Goal: Transaction & Acquisition: Purchase product/service

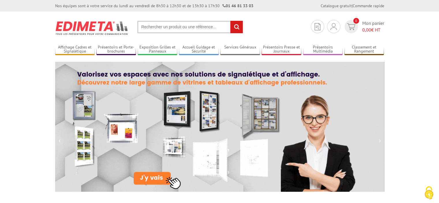
click at [154, 26] on input "text" at bounding box center [190, 27] width 106 height 12
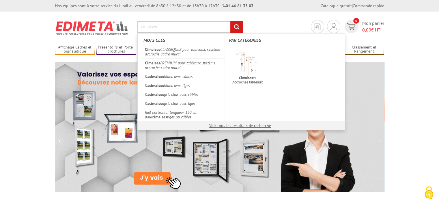
type input "cimaises"
click at [230, 21] on input "rechercher" at bounding box center [236, 27] width 12 height 12
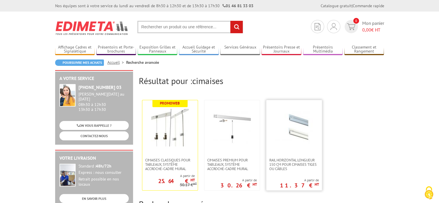
click at [302, 133] on img at bounding box center [295, 128] width 38 height 38
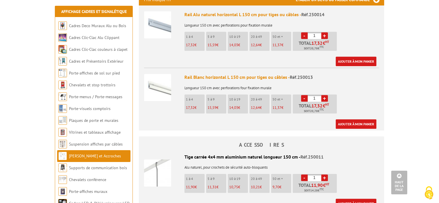
scroll to position [202, 0]
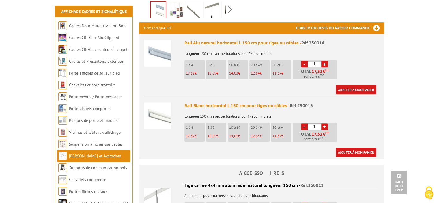
drag, startPoint x: 317, startPoint y: 55, endPoint x: 302, endPoint y: 56, distance: 14.8
click at [302, 60] on li "- 1 + Total 17,32 € HT Soit 20,78 € TTC" at bounding box center [315, 69] width 44 height 19
type input "12"
drag, startPoint x: 317, startPoint y: 56, endPoint x: 301, endPoint y: 57, distance: 16.2
click at [301, 60] on li "- 12 + Total 168,36 € HT Soit 202,03 € TTC" at bounding box center [315, 69] width 44 height 19
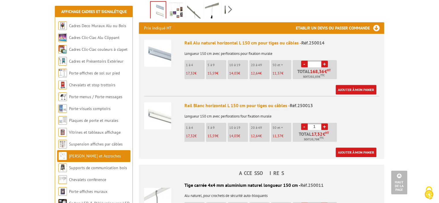
drag, startPoint x: 318, startPoint y: 118, endPoint x: 304, endPoint y: 119, distance: 14.8
click at [304, 123] on li "- 1 + Total 17,32 € HT Soit 20,78 € TTC" at bounding box center [315, 132] width 44 height 19
type input "12"
click at [355, 148] on link "Ajouter à mon panier" at bounding box center [356, 153] width 41 height 10
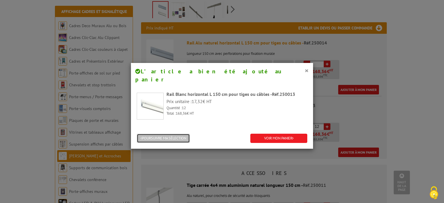
click at [178, 134] on button "POURSUIVRE MA SÉLECTION" at bounding box center [163, 139] width 53 height 10
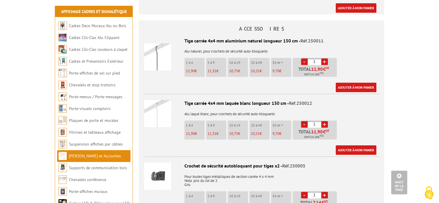
scroll to position [404, 0]
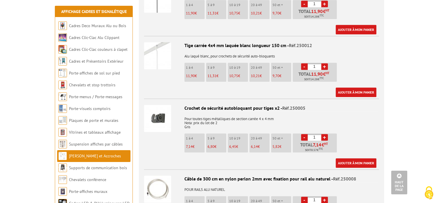
drag, startPoint x: 319, startPoint y: 57, endPoint x: 308, endPoint y: 58, distance: 11.0
click at [308, 63] on input "1" at bounding box center [315, 66] width 14 height 7
type input "60"
click at [358, 88] on link "Ajouter à mon panier" at bounding box center [356, 93] width 41 height 10
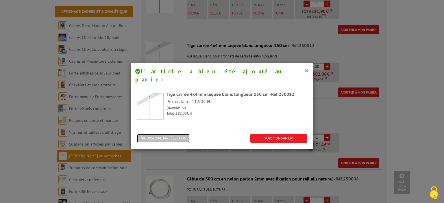
click at [183, 134] on button "POURSUIVRE MA SÉLECTION" at bounding box center [163, 139] width 53 height 10
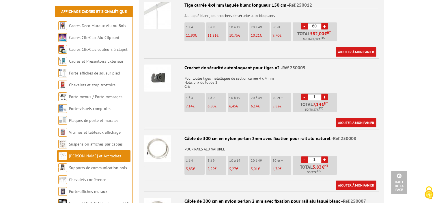
scroll to position [462, 0]
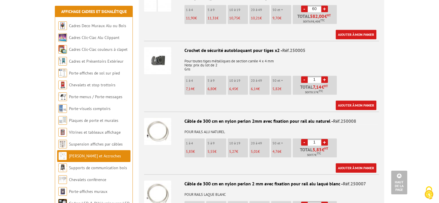
drag, startPoint x: 316, startPoint y: 71, endPoint x: 300, endPoint y: 71, distance: 15.9
click at [300, 76] on li "- 1 + Total 7,14 € HT Soit 8.57 € TTC" at bounding box center [315, 85] width 44 height 19
type input "120"
click at [349, 101] on link "Ajouter à mon panier" at bounding box center [356, 106] width 41 height 10
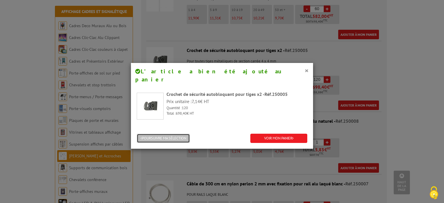
click at [180, 134] on button "POURSUIVRE MA SÉLECTION" at bounding box center [163, 139] width 53 height 10
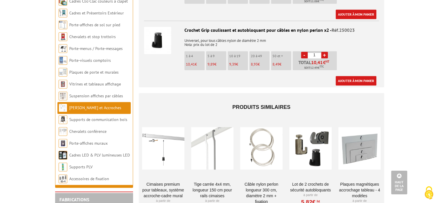
scroll to position [751, 0]
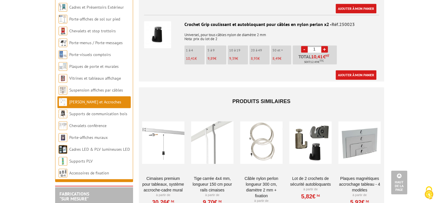
click at [260, 131] on div at bounding box center [261, 143] width 42 height 58
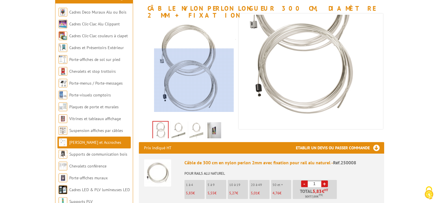
scroll to position [87, 0]
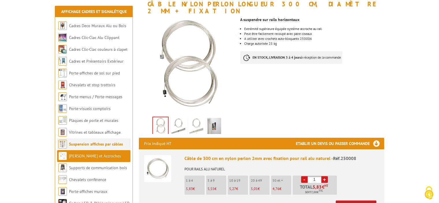
click at [89, 146] on link "Suspension affiches par câbles" at bounding box center [96, 144] width 54 height 5
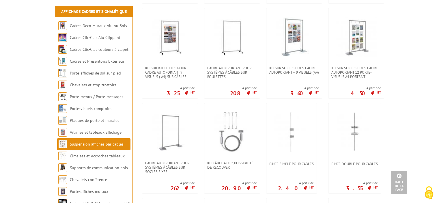
scroll to position [318, 0]
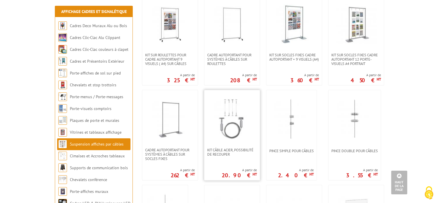
click at [245, 125] on img at bounding box center [232, 119] width 40 height 40
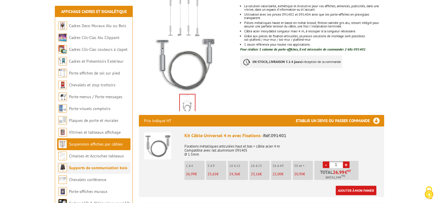
scroll to position [116, 0]
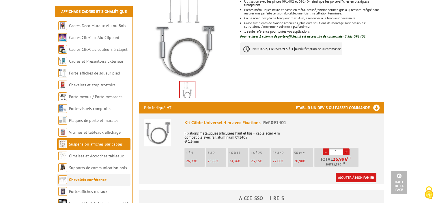
click at [85, 180] on link "Chevalets conférence" at bounding box center [88, 179] width 38 height 5
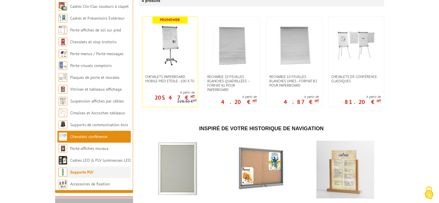
scroll to position [116, 0]
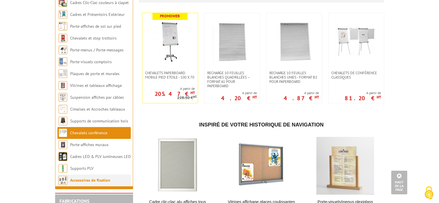
click at [83, 180] on link "Accessoires de fixation" at bounding box center [90, 180] width 40 height 5
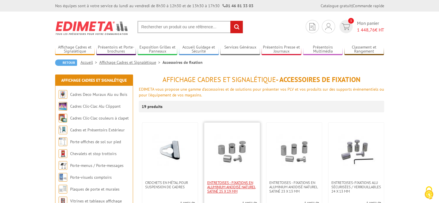
click at [236, 188] on span "Entretoises - fixations en aluminium anodisé naturel satiné 25 x 19 mm" at bounding box center [232, 187] width 50 height 13
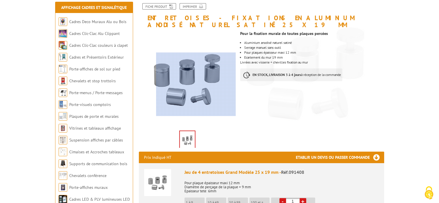
scroll to position [87, 0]
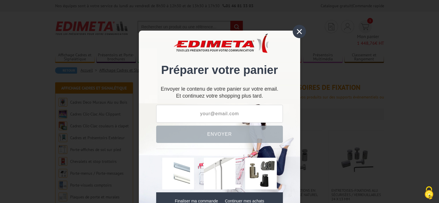
click at [295, 31] on div "×" at bounding box center [299, 31] width 13 height 13
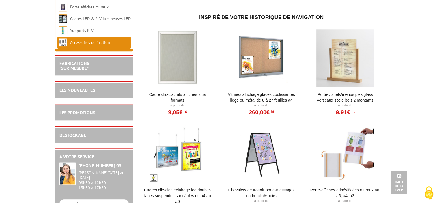
scroll to position [664, 0]
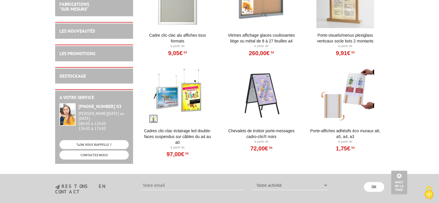
click at [259, 103] on div at bounding box center [261, 95] width 71 height 58
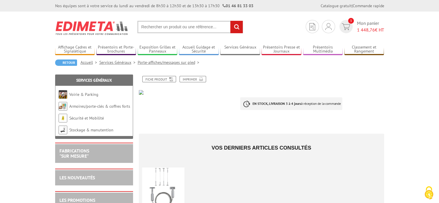
click at [168, 26] on input "text" at bounding box center [190, 27] width 106 height 12
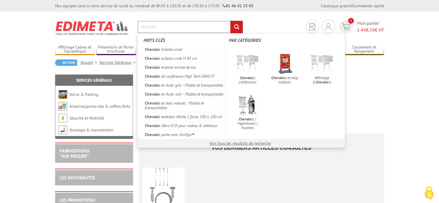
type input "chevalet"
click at [230, 21] on input "rechercher" at bounding box center [236, 27] width 12 height 12
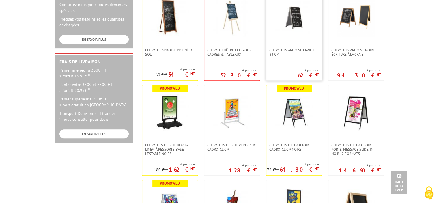
scroll to position [231, 0]
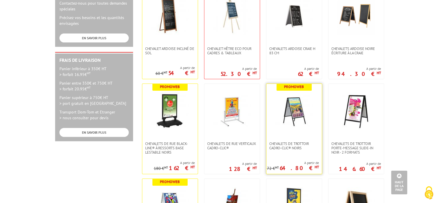
click at [297, 131] on link at bounding box center [294, 113] width 55 height 58
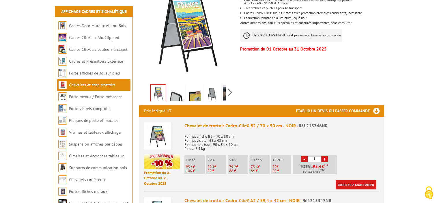
scroll to position [173, 0]
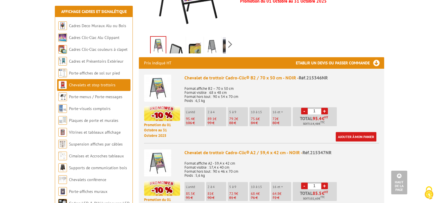
click at [325, 110] on link "+" at bounding box center [324, 111] width 7 height 7
type input "2"
click at [363, 136] on link "Ajouter à mon panier" at bounding box center [356, 137] width 41 height 10
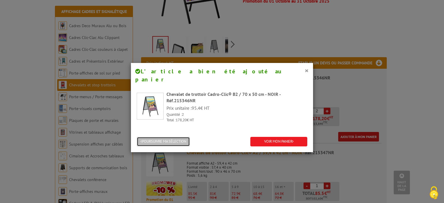
click at [172, 137] on button "POURSUIVRE MA SÉLECTION" at bounding box center [163, 142] width 53 height 10
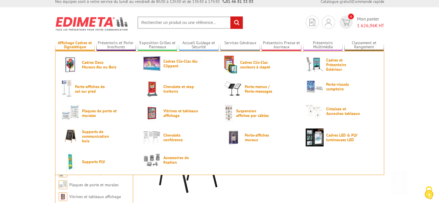
scroll to position [0, 0]
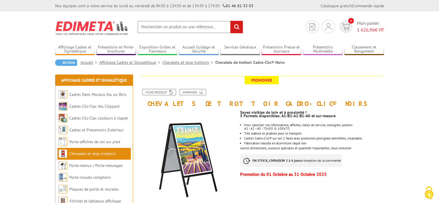
click at [156, 26] on input "text" at bounding box center [190, 27] width 106 height 12
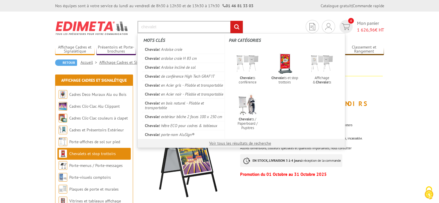
type input "chevalet"
click at [230, 21] on input "rechercher" at bounding box center [236, 27] width 12 height 12
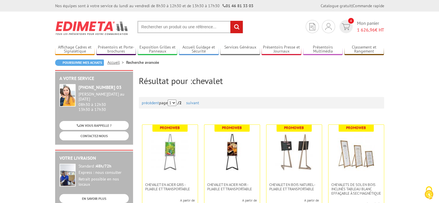
click at [166, 27] on input "text" at bounding box center [190, 27] width 106 height 12
type input "chevalet de bureau"
click at [230, 21] on input "rechercher" at bounding box center [236, 27] width 12 height 12
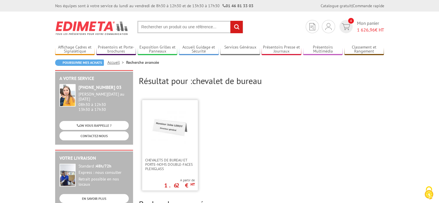
scroll to position [58, 0]
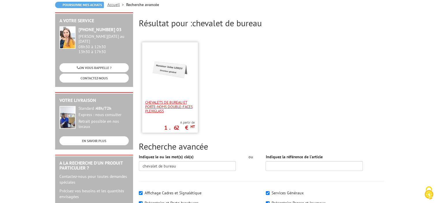
click at [168, 108] on span "Chevalets de bureau et porte-noms double-faces plexiglass" at bounding box center [170, 106] width 50 height 13
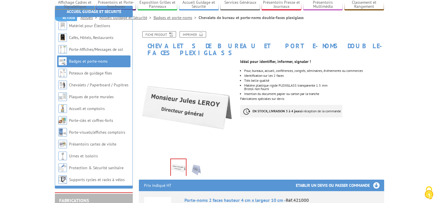
scroll to position [87, 0]
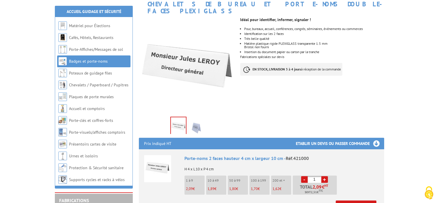
click at [198, 121] on img at bounding box center [196, 127] width 14 height 18
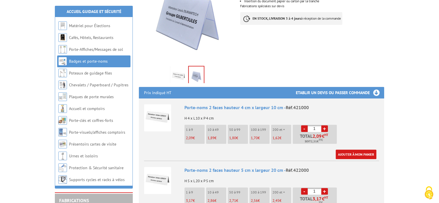
scroll to position [144, 0]
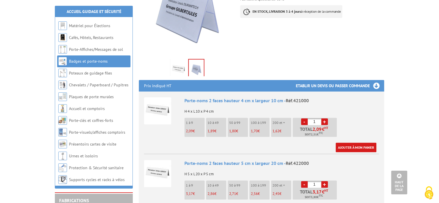
click at [183, 64] on img at bounding box center [179, 69] width 14 height 18
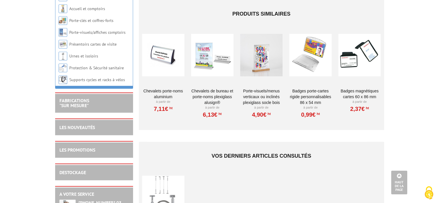
scroll to position [491, 0]
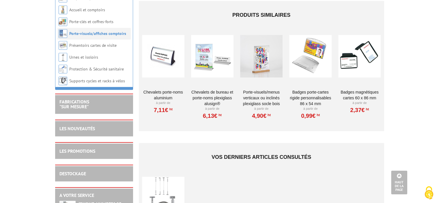
click at [94, 34] on link "Porte-visuels/affiches comptoirs" at bounding box center [97, 33] width 57 height 5
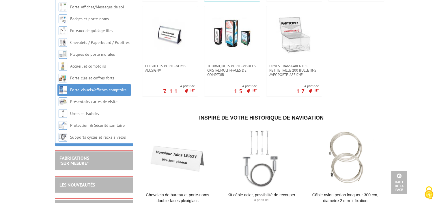
scroll to position [462, 0]
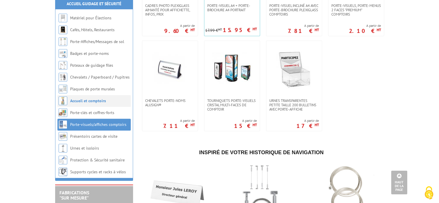
click at [90, 103] on link "Accueil et comptoirs" at bounding box center [88, 100] width 36 height 5
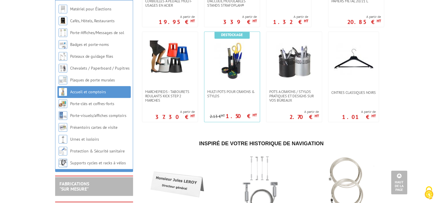
scroll to position [664, 0]
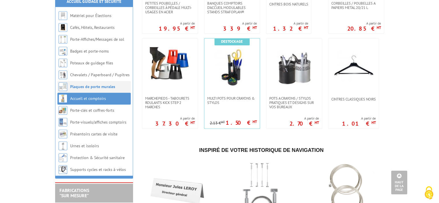
click at [96, 89] on link "Plaques de porte murales" at bounding box center [92, 86] width 45 height 5
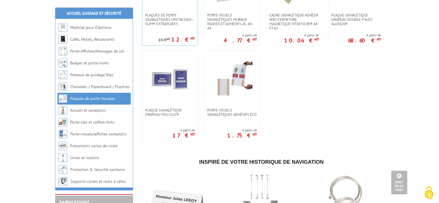
scroll to position [375, 0]
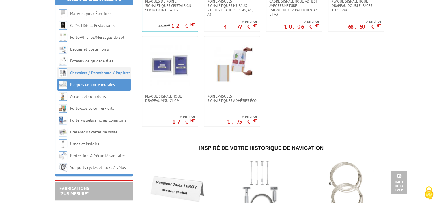
click at [94, 75] on link "Chevalets / Paperboard / Pupitres" at bounding box center [100, 72] width 60 height 5
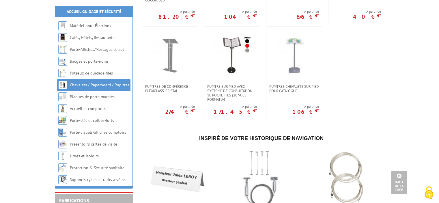
scroll to position [520, 0]
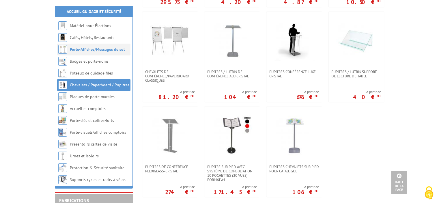
click at [88, 51] on link "Porte-Affiches/Messages de sol" at bounding box center [97, 49] width 55 height 5
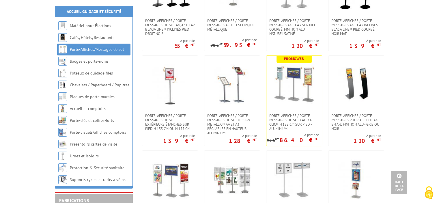
scroll to position [202, 0]
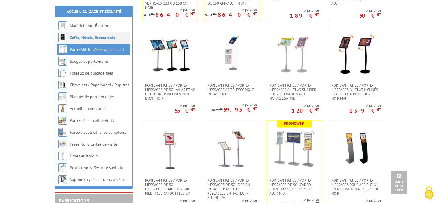
click at [89, 38] on link "Cafés, Hôtels, Restaurants" at bounding box center [92, 37] width 45 height 5
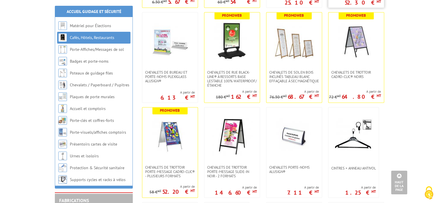
scroll to position [404, 0]
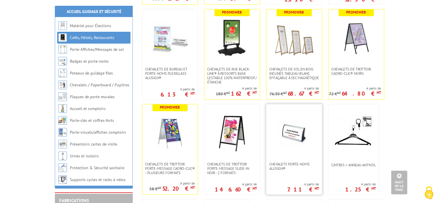
click at [291, 135] on img at bounding box center [294, 133] width 40 height 40
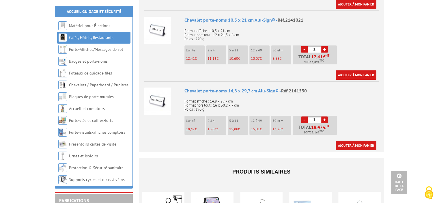
scroll to position [375, 0]
